Goal: Navigation & Orientation: Go to known website

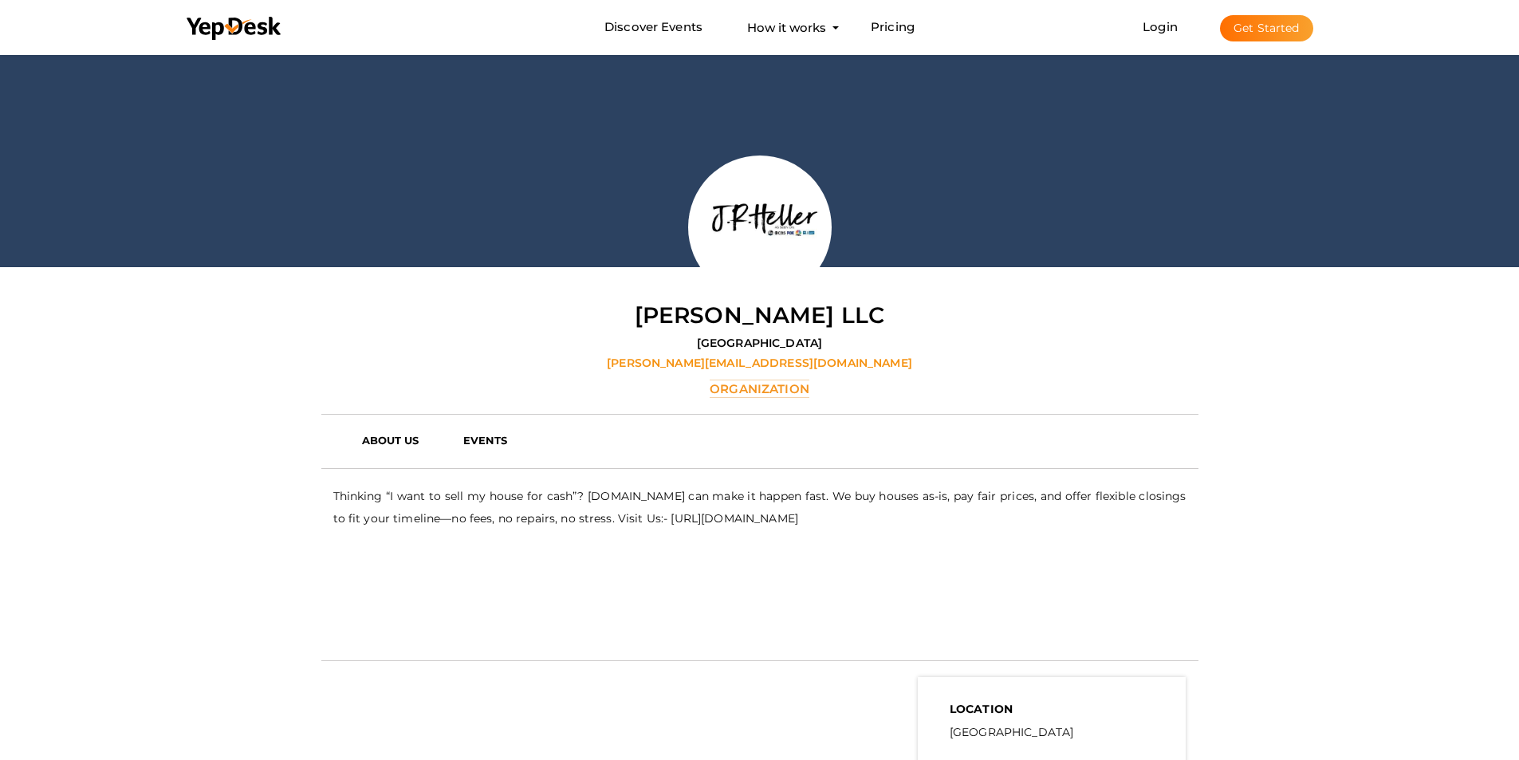
scroll to position [131, 0]
